Goal: Task Accomplishment & Management: Manage account settings

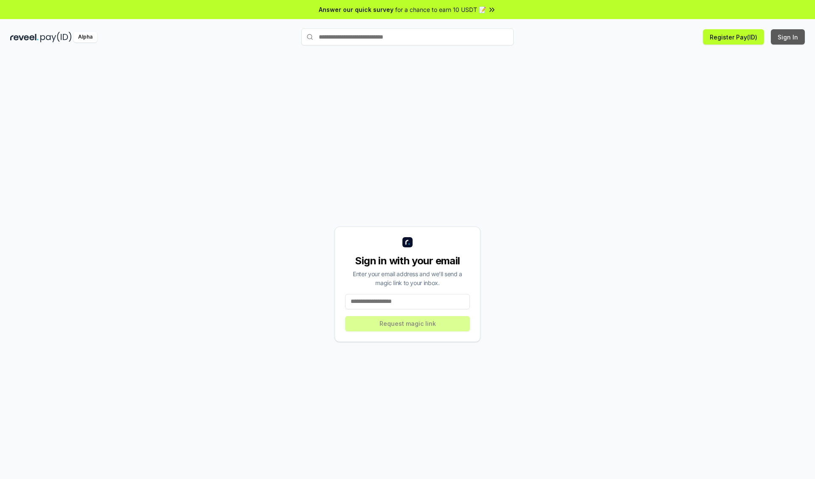
click at [788, 37] on button "Sign In" at bounding box center [788, 36] width 34 height 15
type input "**********"
click at [407, 323] on button "Request magic link" at bounding box center [407, 323] width 125 height 15
